Goal: Task Accomplishment & Management: Complete application form

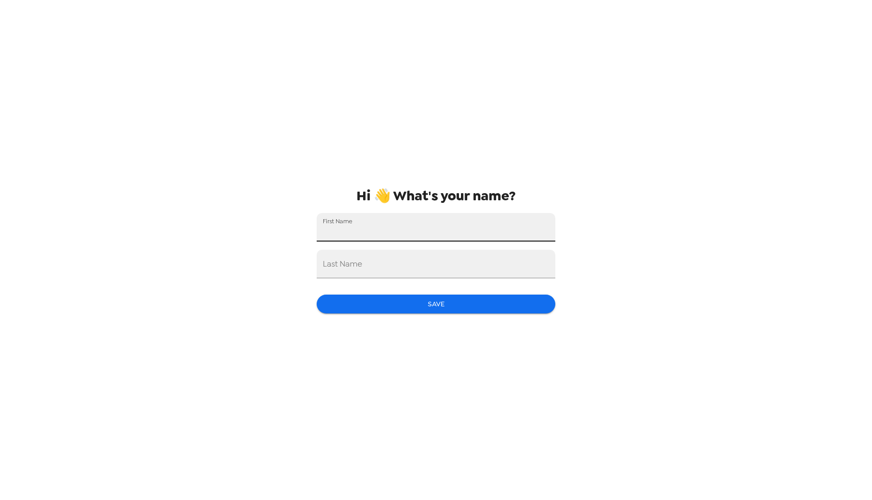
click at [466, 225] on input "First Name" at bounding box center [436, 227] width 239 height 29
type input "Nate"
click at [417, 269] on input "Last Name" at bounding box center [436, 264] width 239 height 29
type input "Bromberger"
click at [364, 385] on div "Hi 👋 What's your name? First Name Nate Last Name Bromberger Save" at bounding box center [436, 250] width 255 height 500
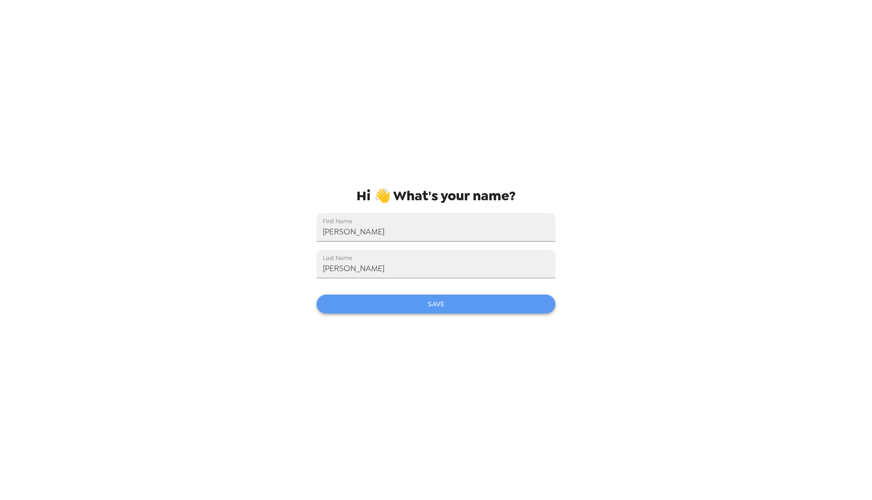
click at [416, 304] on button "Save" at bounding box center [436, 304] width 239 height 19
